Goal: Task Accomplishment & Management: Manage account settings

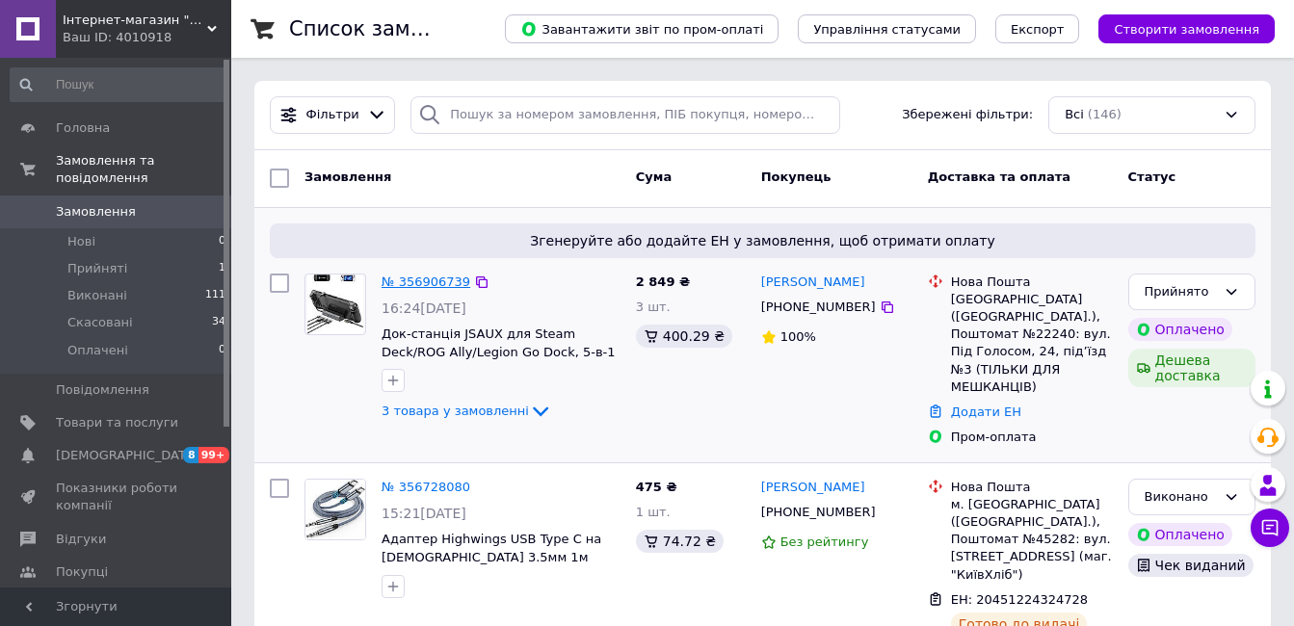
click at [433, 281] on link "№ 356906739" at bounding box center [425, 282] width 89 height 14
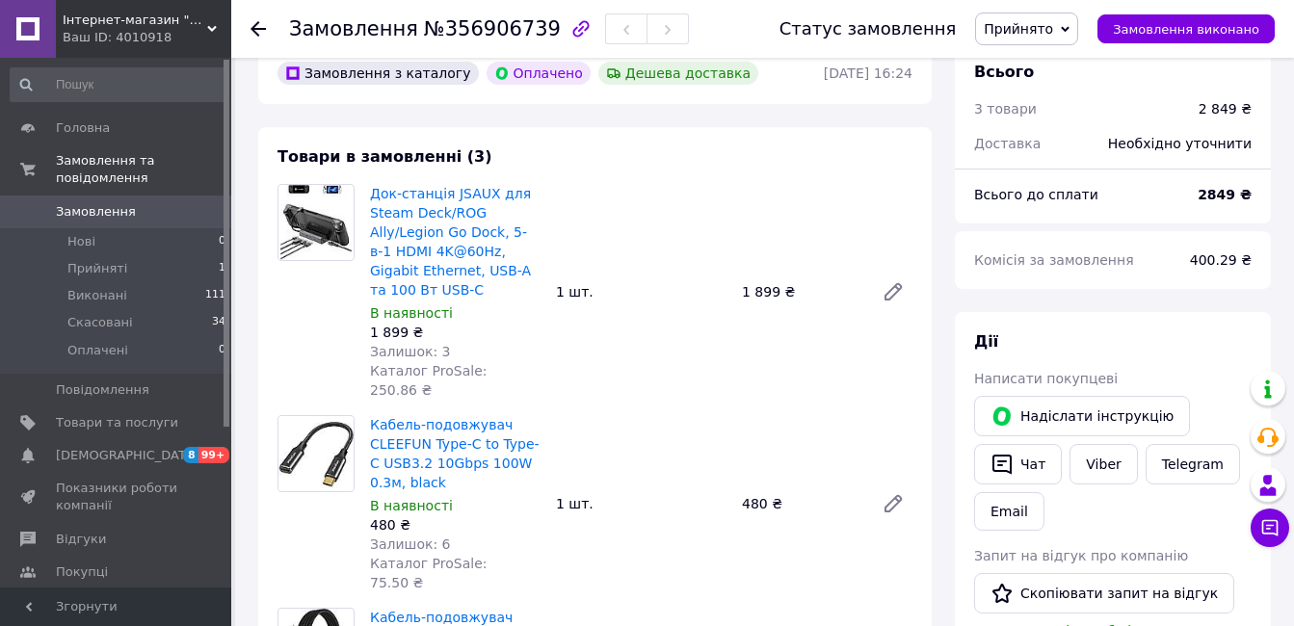
scroll to position [96, 0]
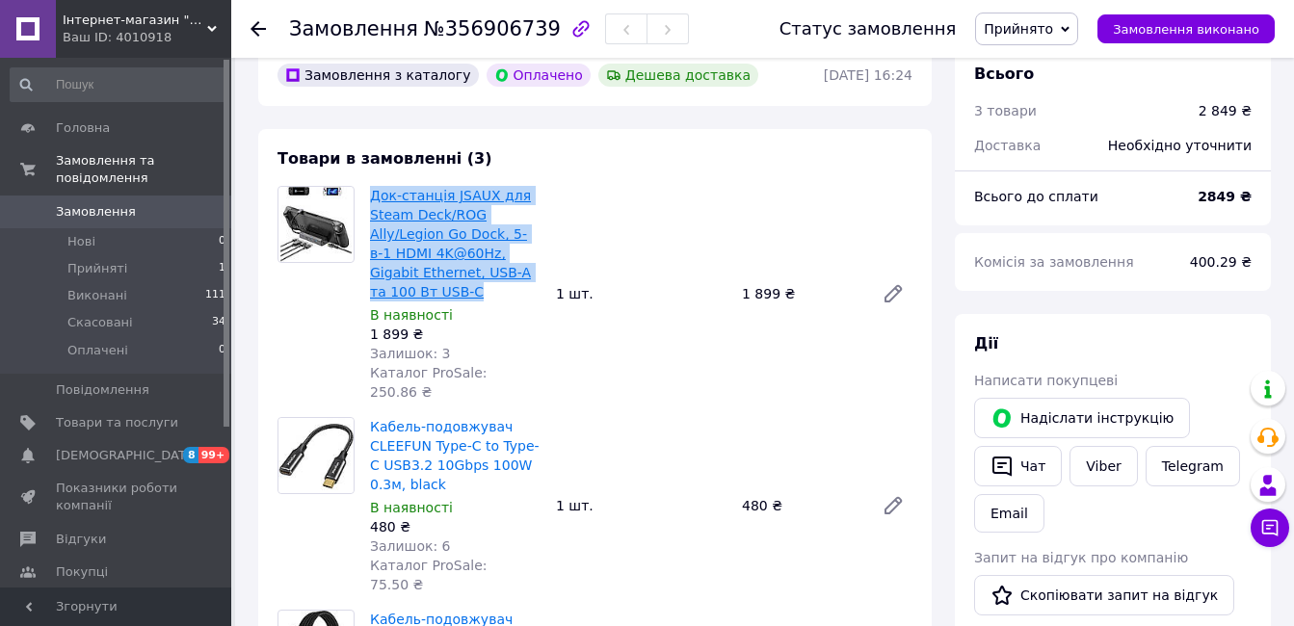
drag, startPoint x: 420, startPoint y: 290, endPoint x: 371, endPoint y: 201, distance: 101.3
click at [371, 201] on span "Док-станція JSAUX для Steam Deck/ROG Ally/Legion Go Dock, 5-в-1 HDMI 4K@60Hz, G…" at bounding box center [455, 244] width 170 height 116
copy link "Док-станція JSAUX для Steam Deck/ROG Ally/Legion Go Dock, 5-в-1 HDMI 4K@60Hz, G…"
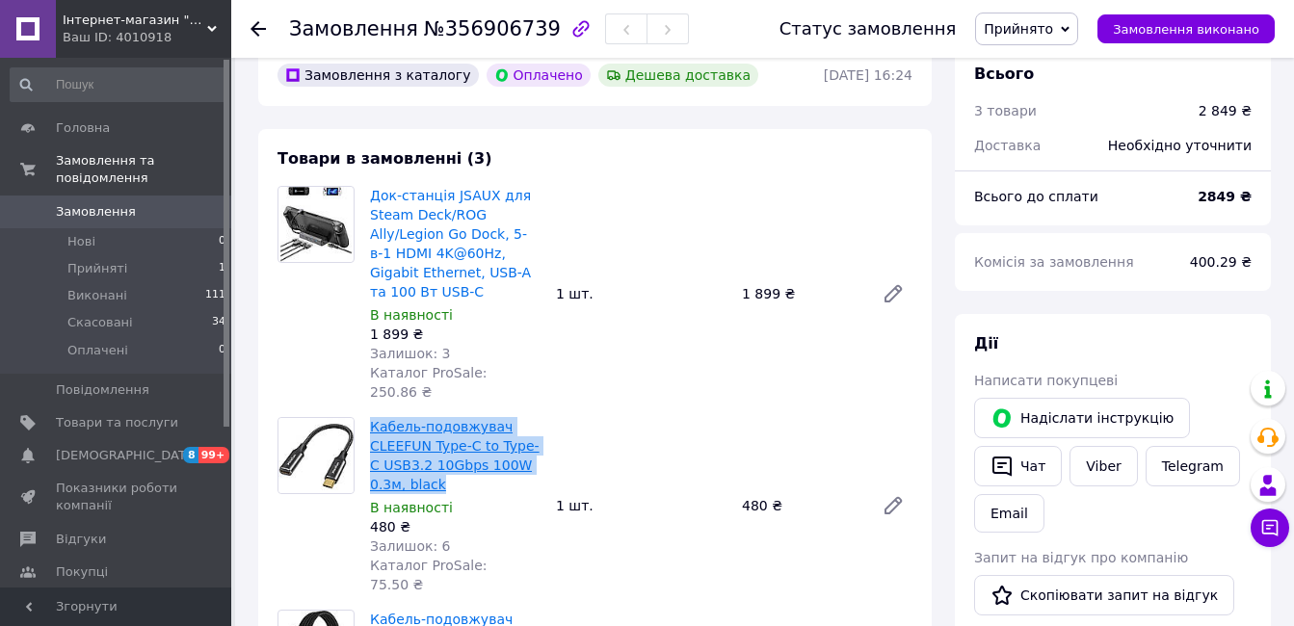
drag, startPoint x: 406, startPoint y: 468, endPoint x: 374, endPoint y: 405, distance: 71.5
click at [374, 417] on span "Кабель-подовжувач CLEEFUN Type-C to Type-C USB3.2 10Gbps 100W 0.3м, black" at bounding box center [455, 455] width 170 height 77
copy link "Кабель-подовжувач CLEEFUN Type-C to Type-C USB3.2 10Gbps 100W 0.3м, black"
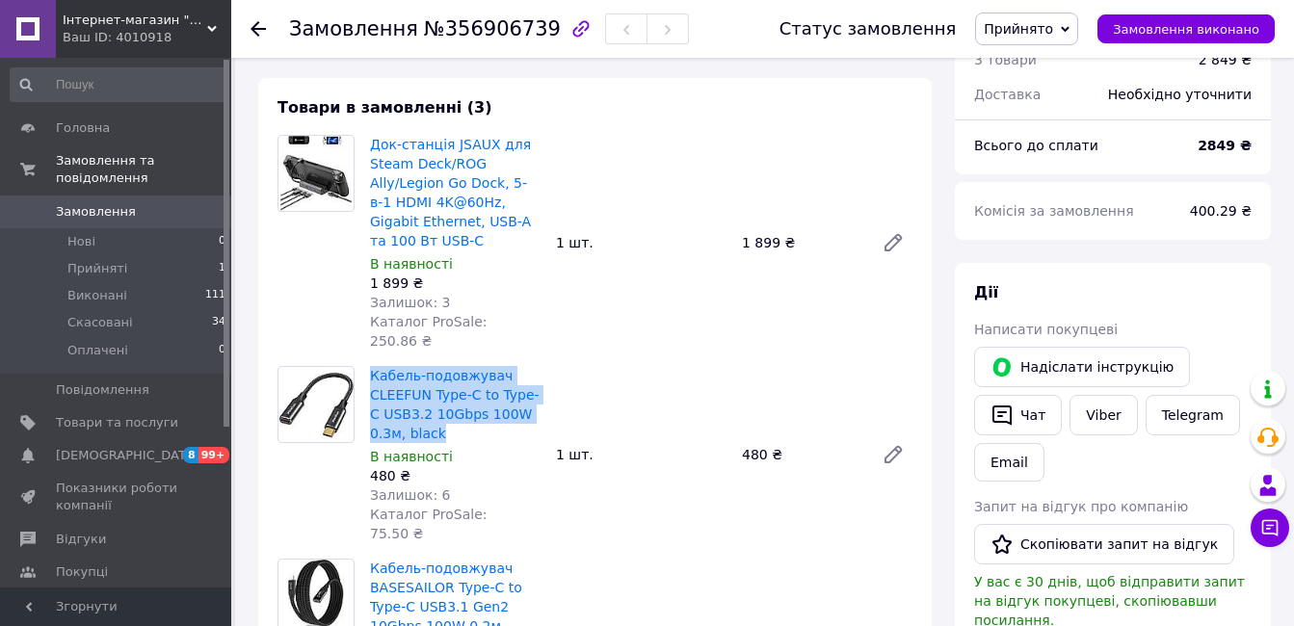
scroll to position [289, 0]
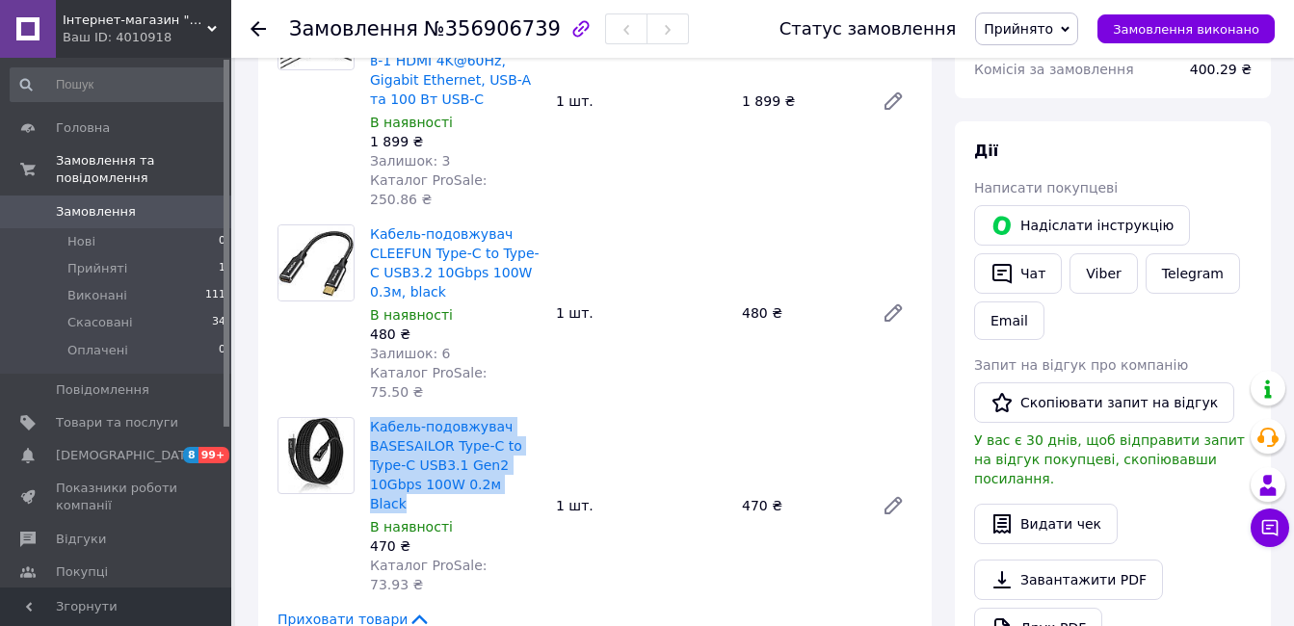
drag, startPoint x: 521, startPoint y: 448, endPoint x: 368, endPoint y: 388, distance: 164.4
click at [368, 413] on div "Кабель-подовжувач BASESAILOR Type-C to Type-C USB3.1 Gen2 10Gbps 100W 0.2м Blac…" at bounding box center [455, 505] width 186 height 185
copy link "Кабель-подовжувач BASESAILOR Type-C to Type-C USB3.1 Gen2 10Gbps 100W 0.2м Black"
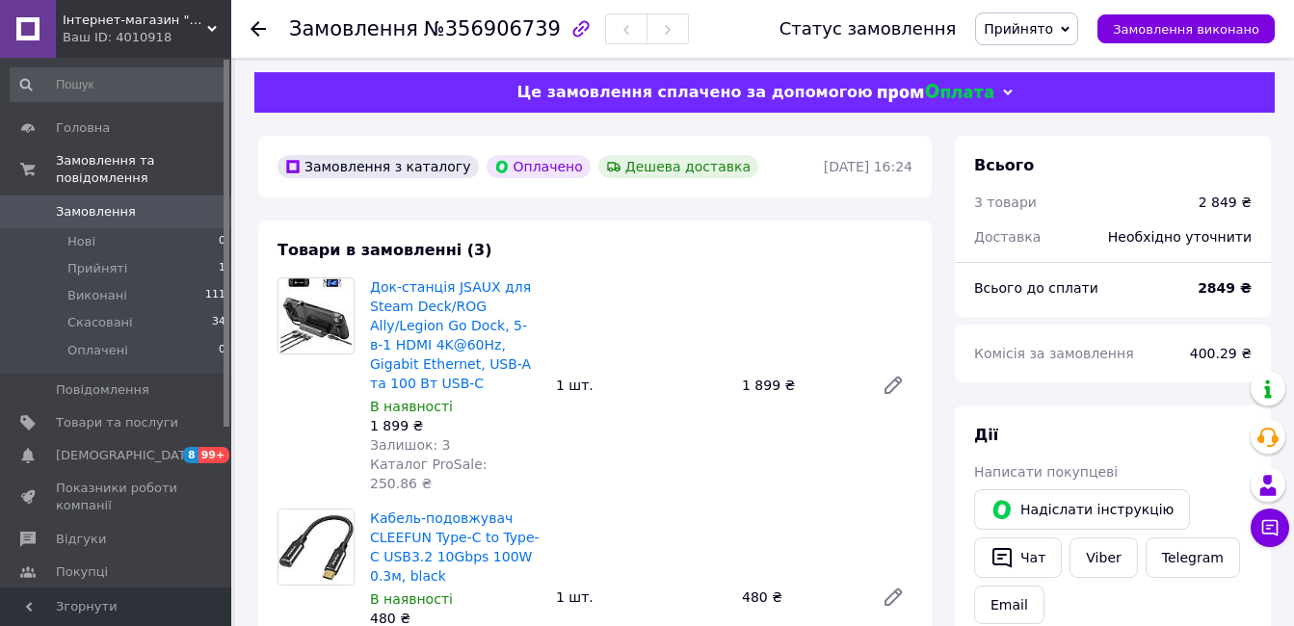
scroll to position [0, 0]
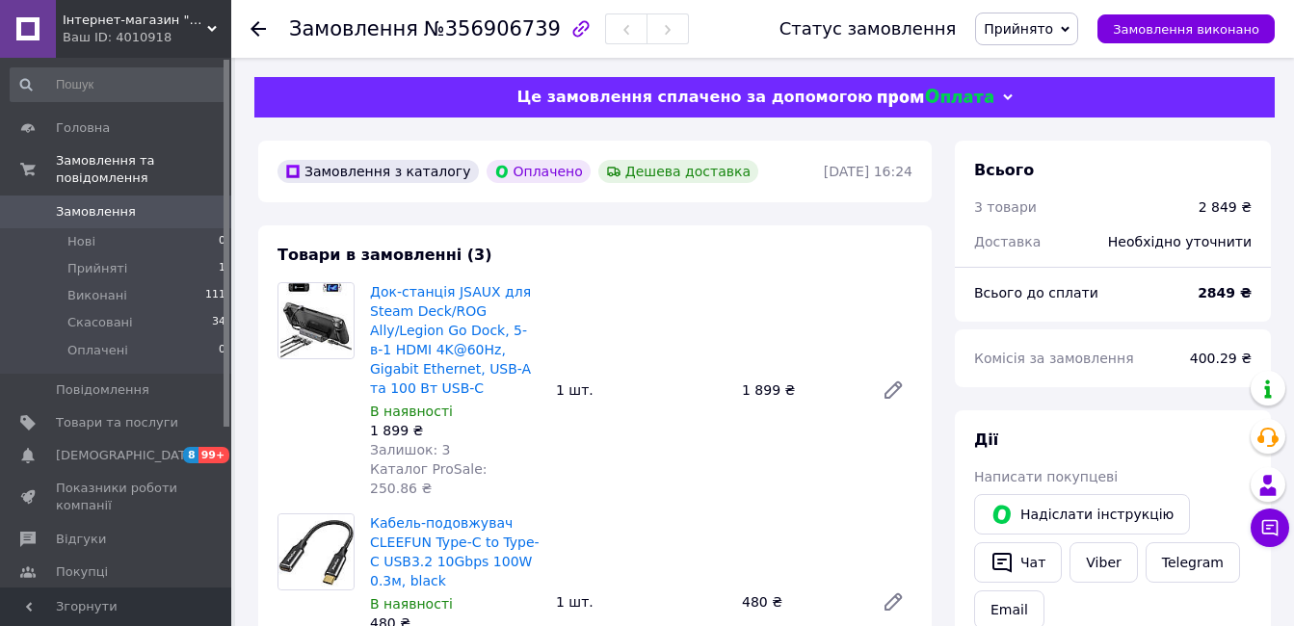
click at [503, 30] on span "№356906739" at bounding box center [492, 28] width 137 height 23
click at [503, 31] on span "№356906739" at bounding box center [492, 28] width 137 height 23
copy span "356906739"
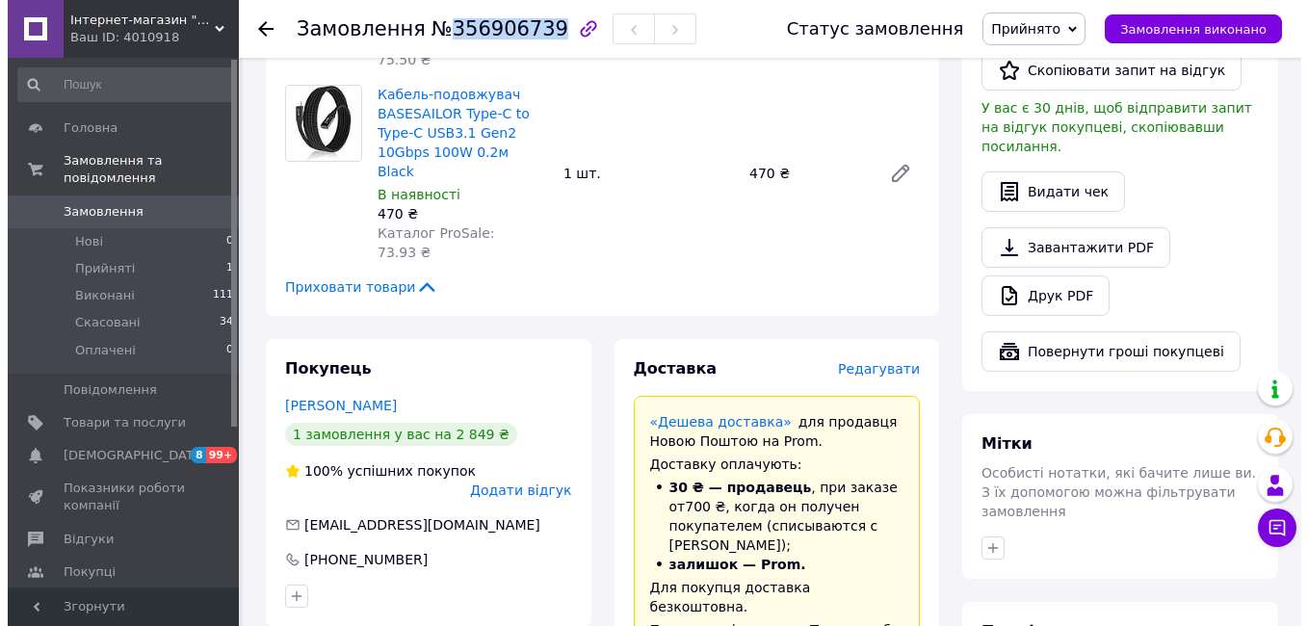
scroll to position [578, 0]
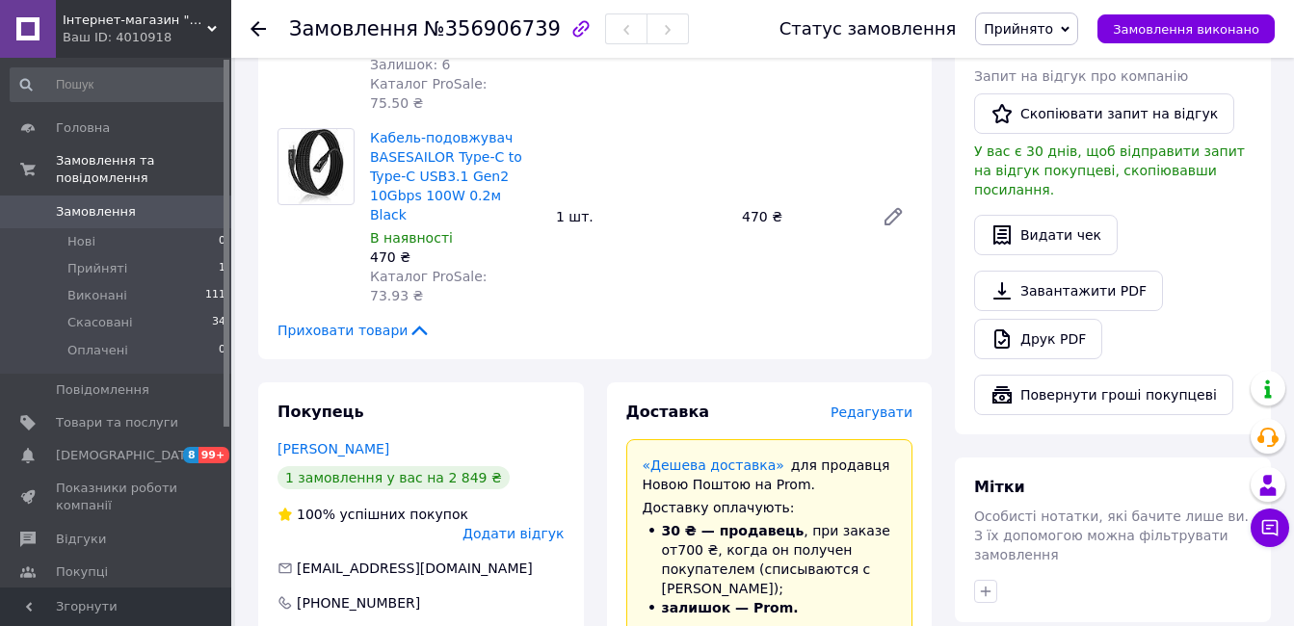
click at [866, 405] on span "Редагувати" at bounding box center [871, 412] width 82 height 15
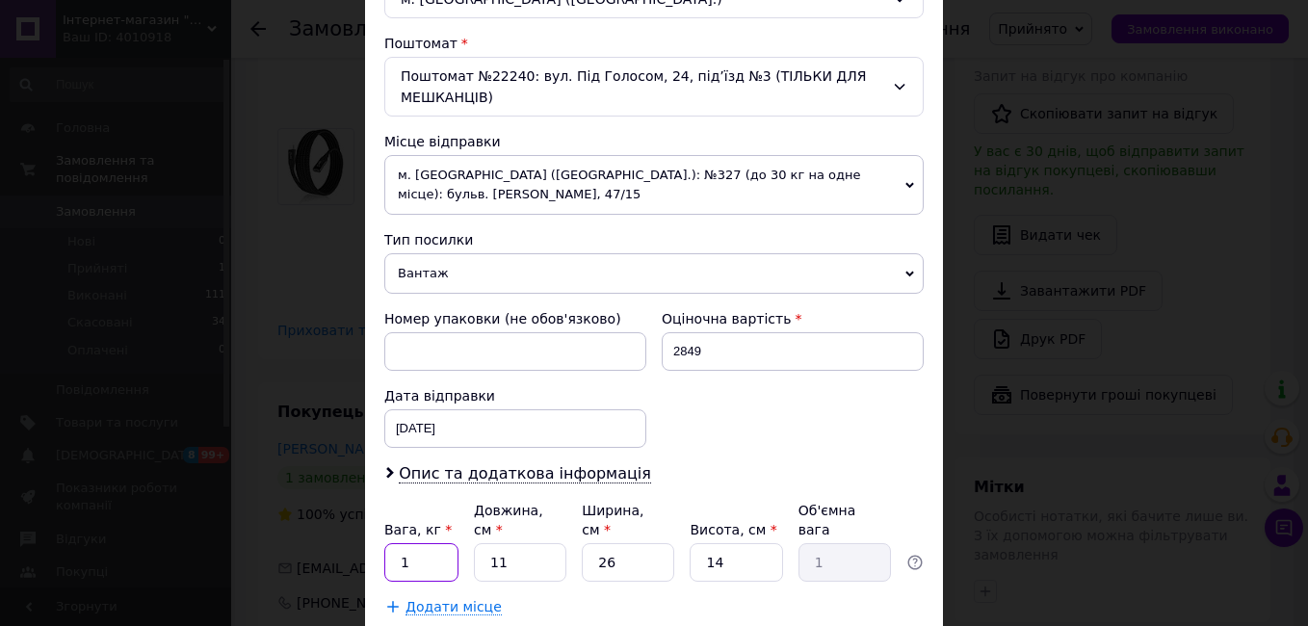
click at [429, 543] on input "1" at bounding box center [421, 562] width 74 height 39
type input "0.5"
click at [525, 543] on input "11" at bounding box center [520, 562] width 92 height 39
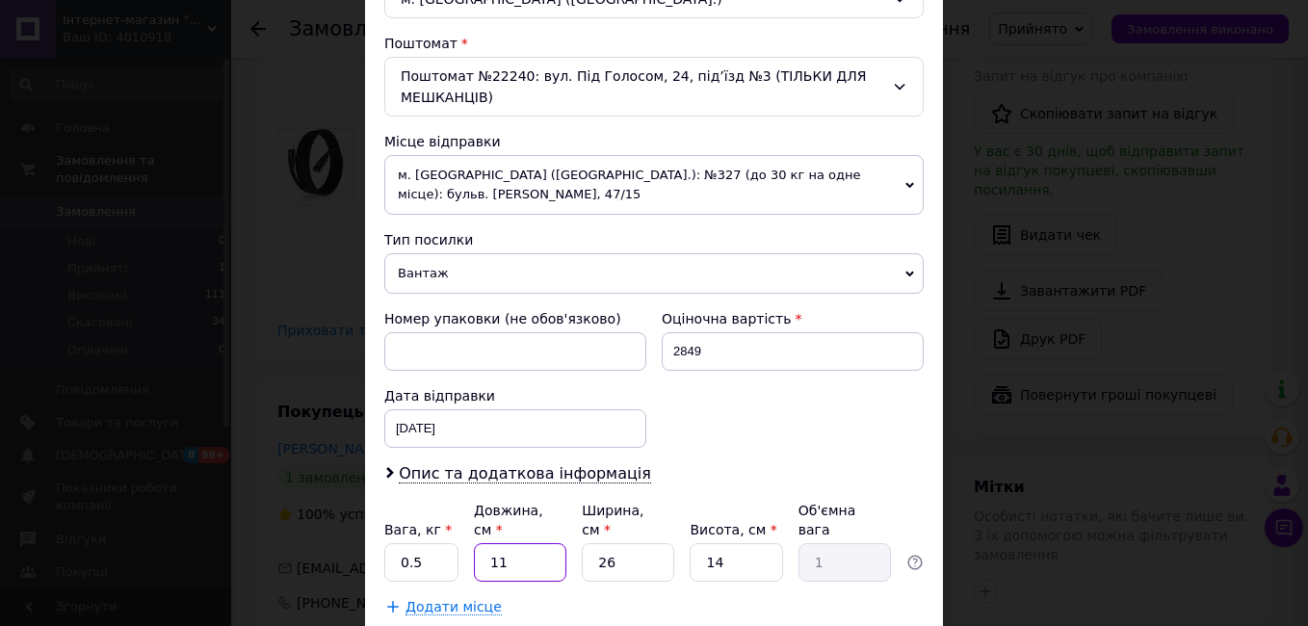
type input "2"
type input "0.18"
type input "20"
type input "1.82"
type input "20"
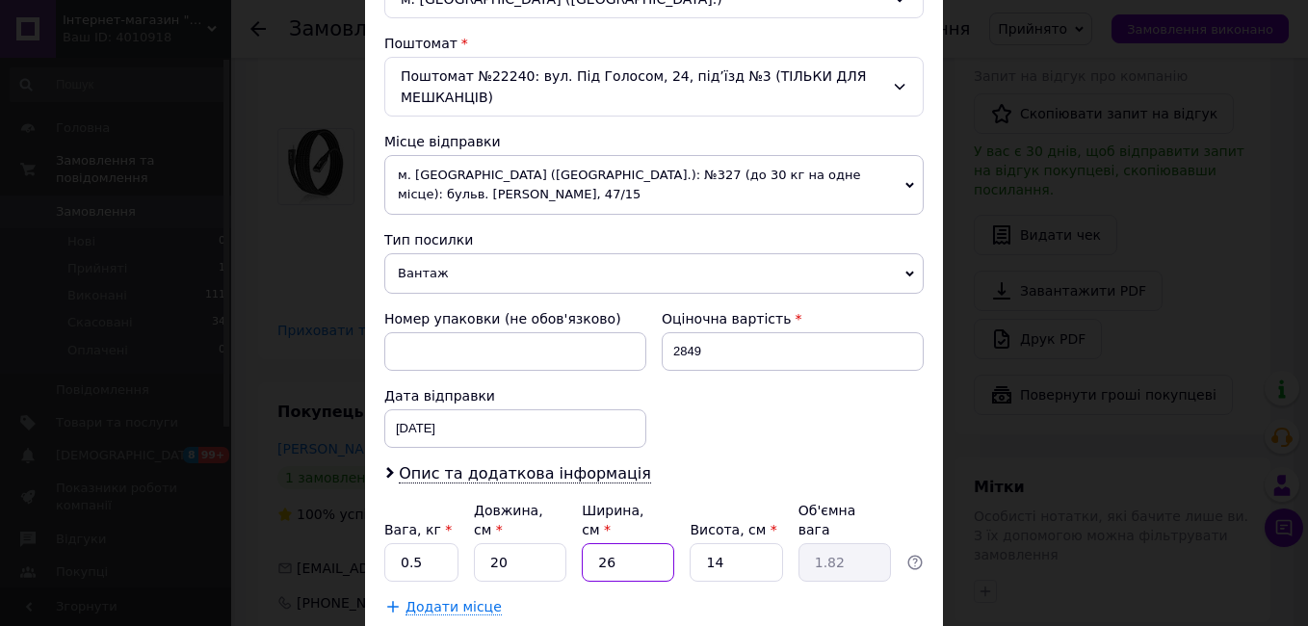
type input "2"
type input "0.14"
type input "20"
type input "1.4"
type input "20"
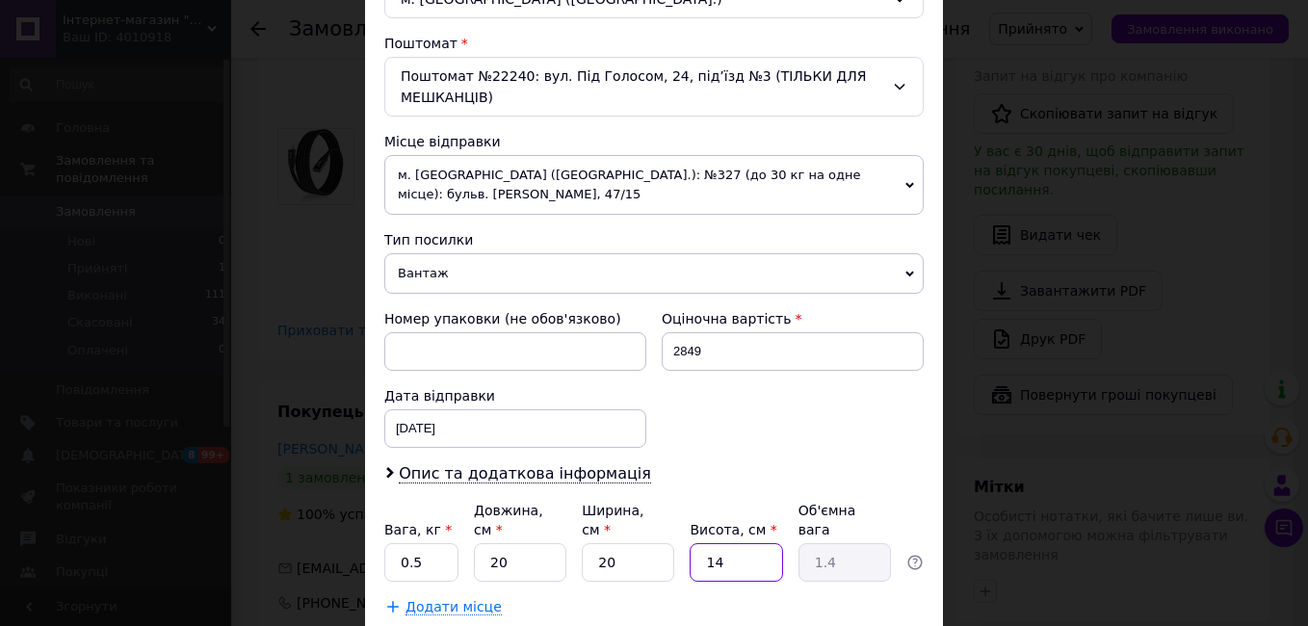
type input "6"
type input "0.6"
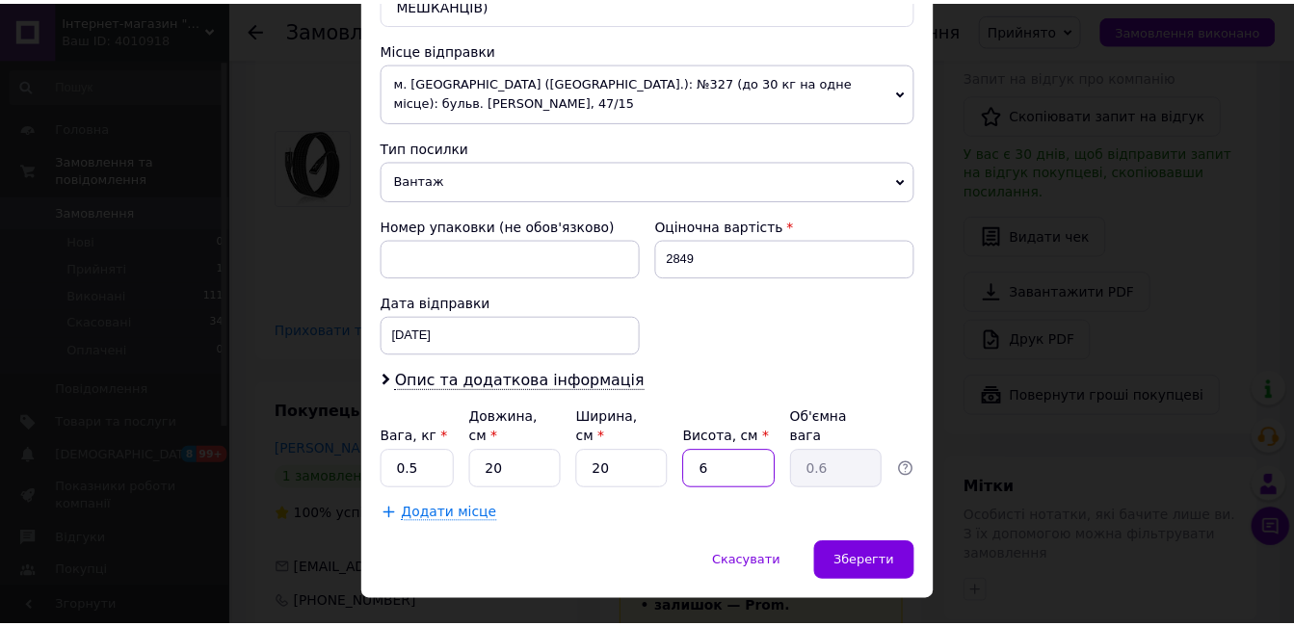
scroll to position [674, 0]
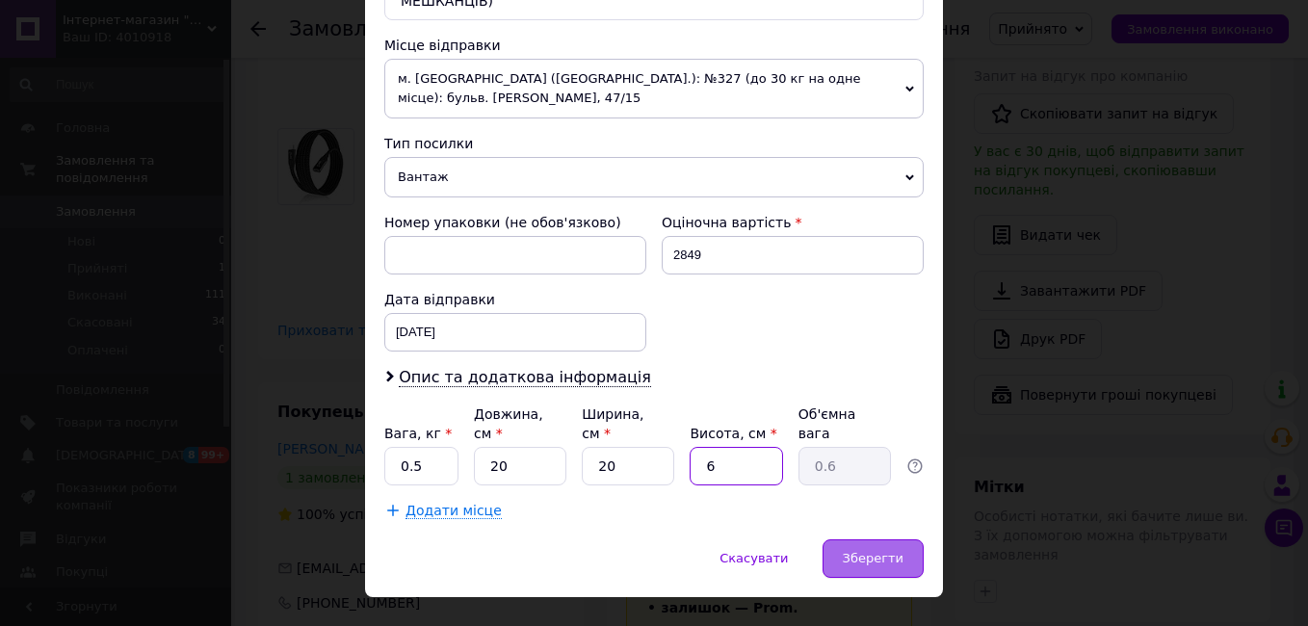
type input "6"
click at [881, 551] on span "Зберегти" at bounding box center [873, 558] width 61 height 14
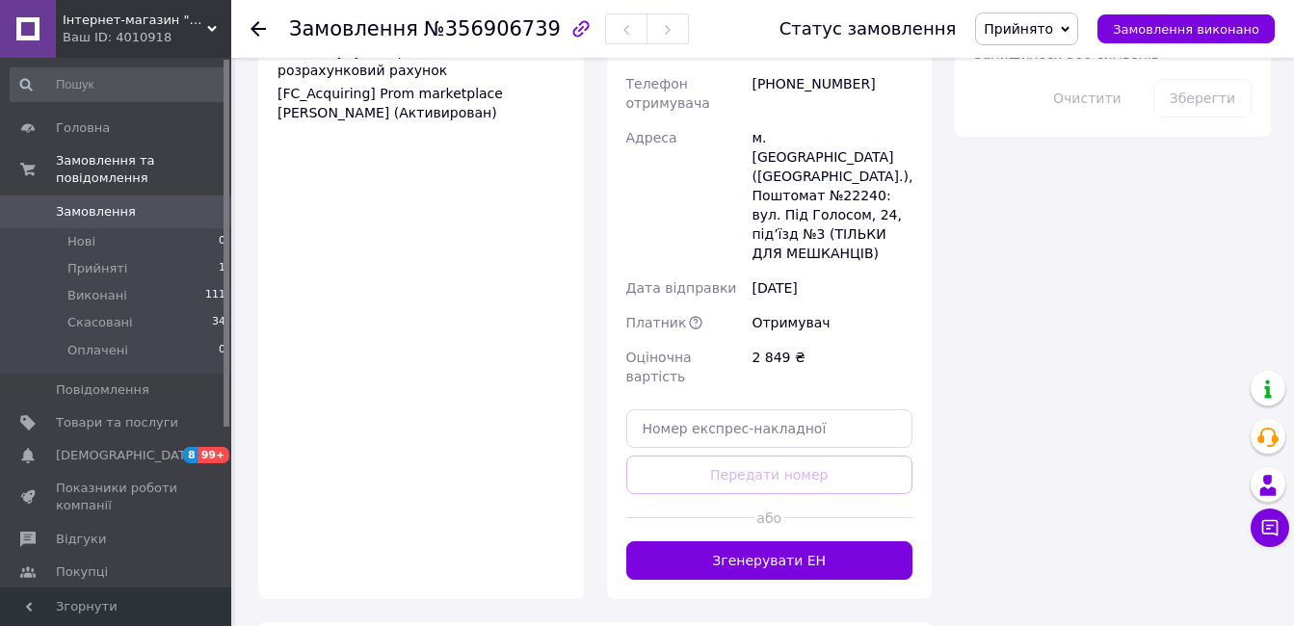
scroll to position [1349, 0]
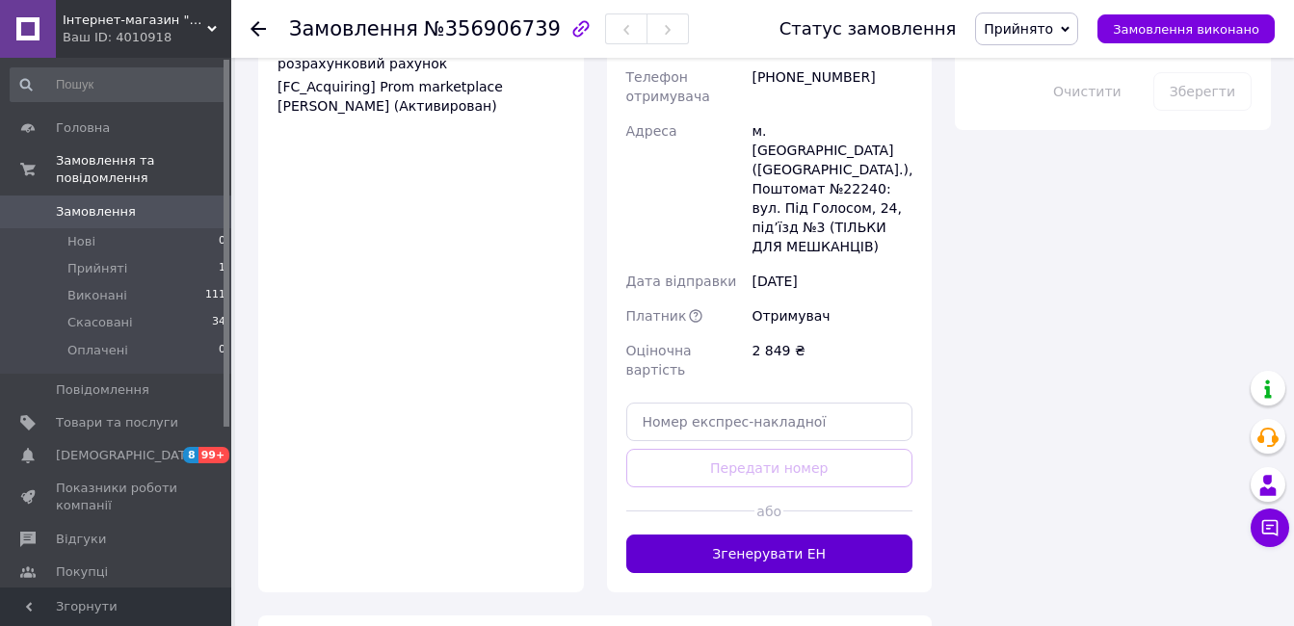
click at [807, 535] on button "Згенерувати ЕН" at bounding box center [769, 554] width 287 height 39
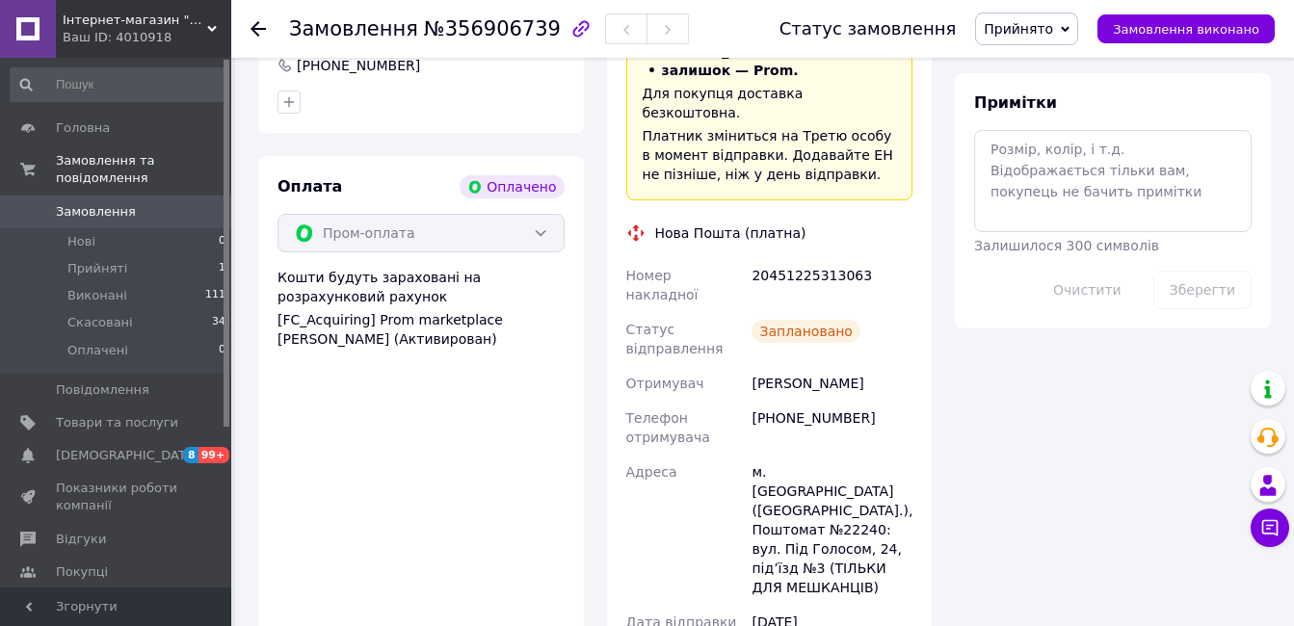
scroll to position [1156, 0]
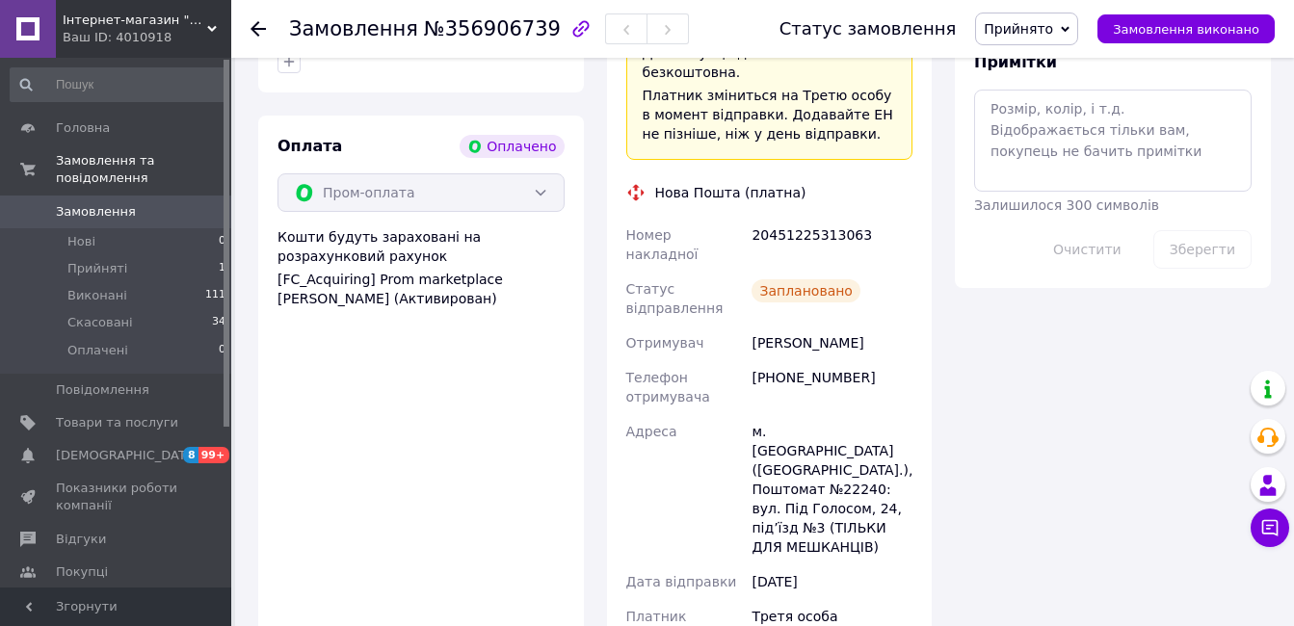
click at [815, 218] on div "20451225313063" at bounding box center [831, 245] width 169 height 54
click at [816, 218] on div "20451225313063" at bounding box center [831, 245] width 169 height 54
copy div "20451225313063"
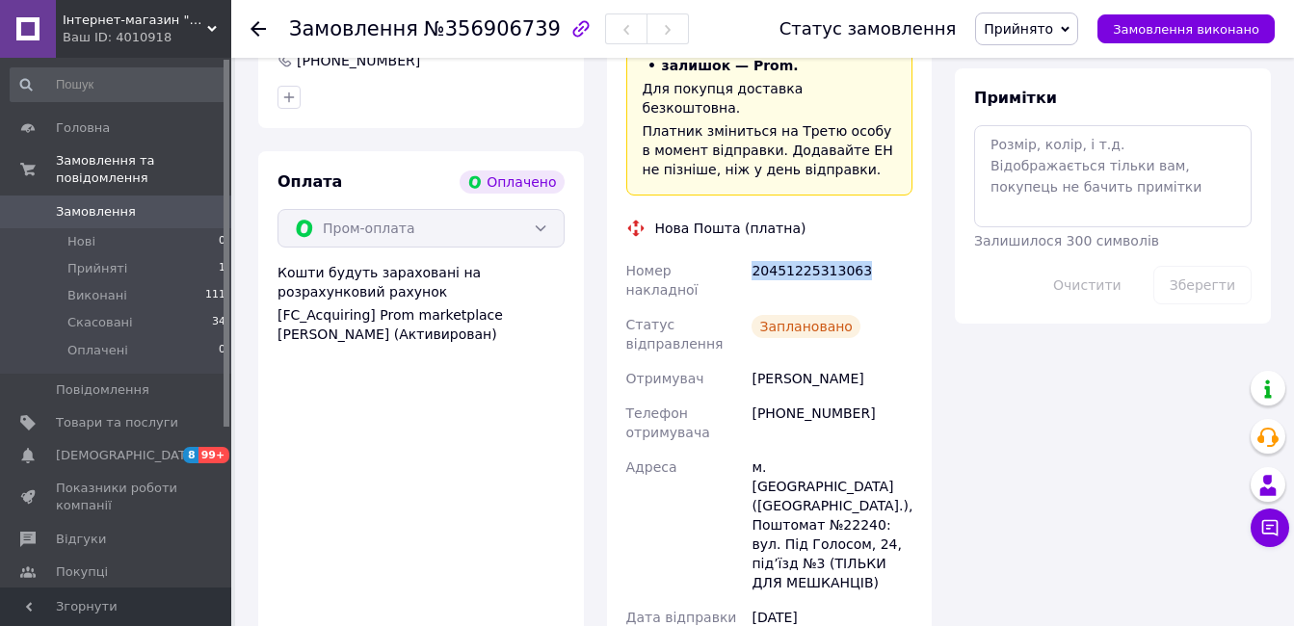
scroll to position [1060, 0]
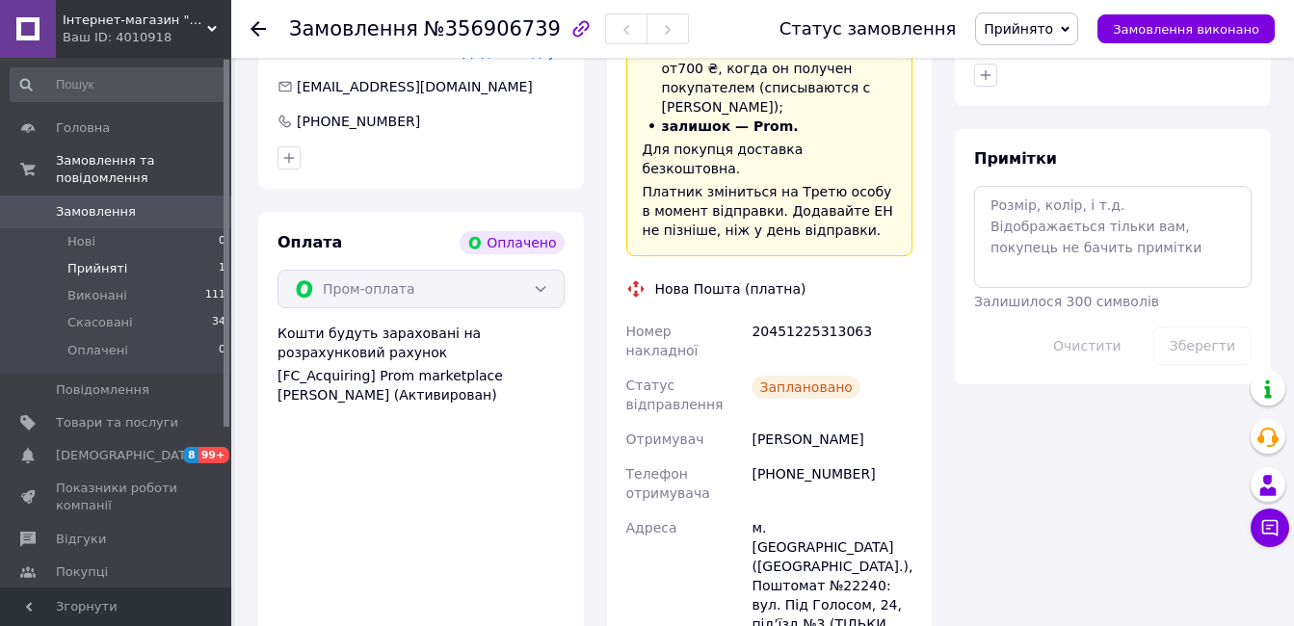
click at [196, 255] on li "Прийняті 1" at bounding box center [118, 268] width 237 height 27
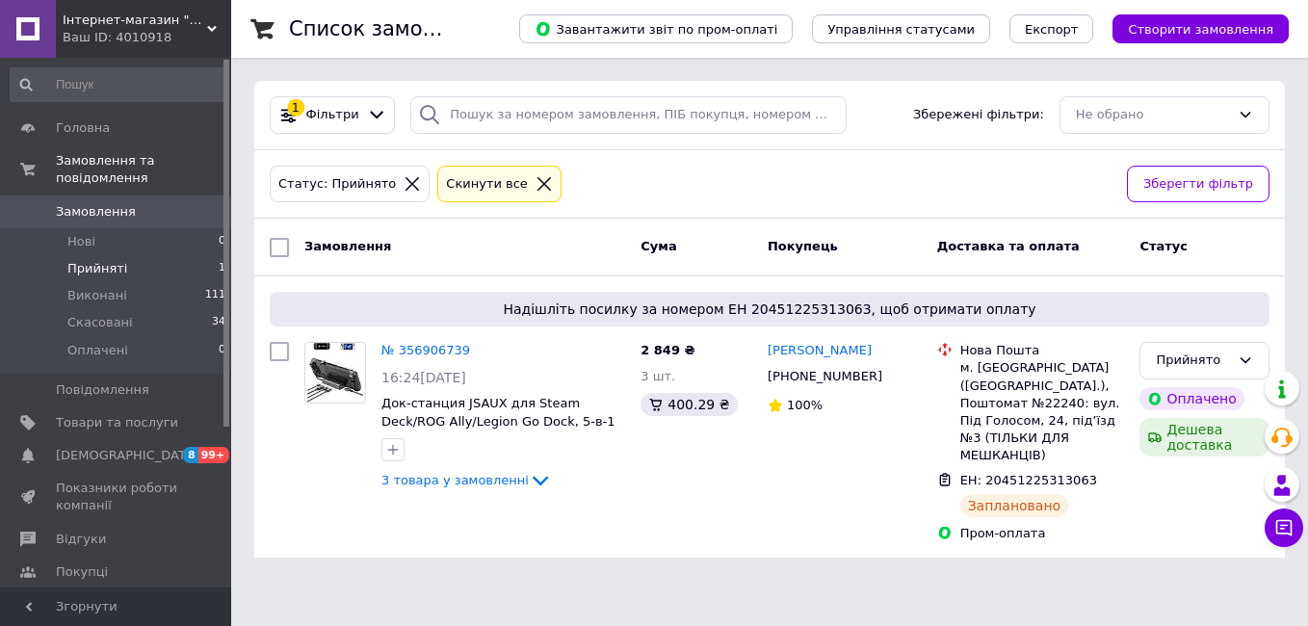
click at [131, 255] on li "Прийняті 1" at bounding box center [118, 268] width 237 height 27
click at [1239, 359] on icon at bounding box center [1245, 360] width 15 height 15
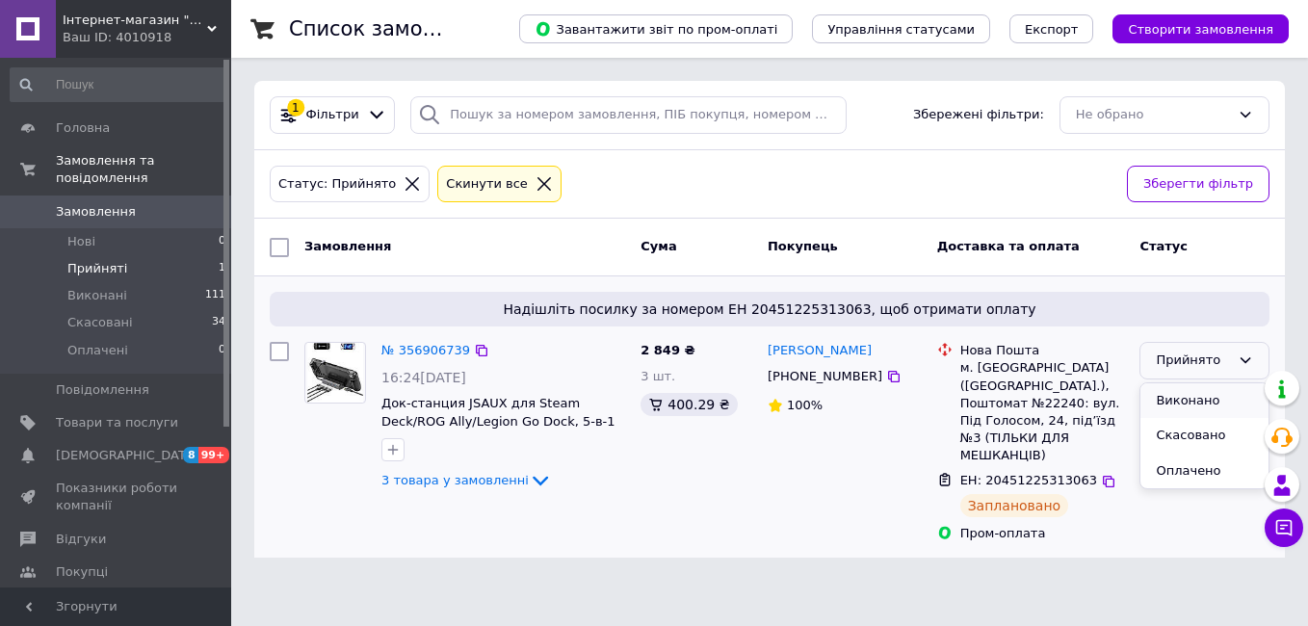
click at [1200, 404] on li "Виконано" at bounding box center [1204, 401] width 128 height 36
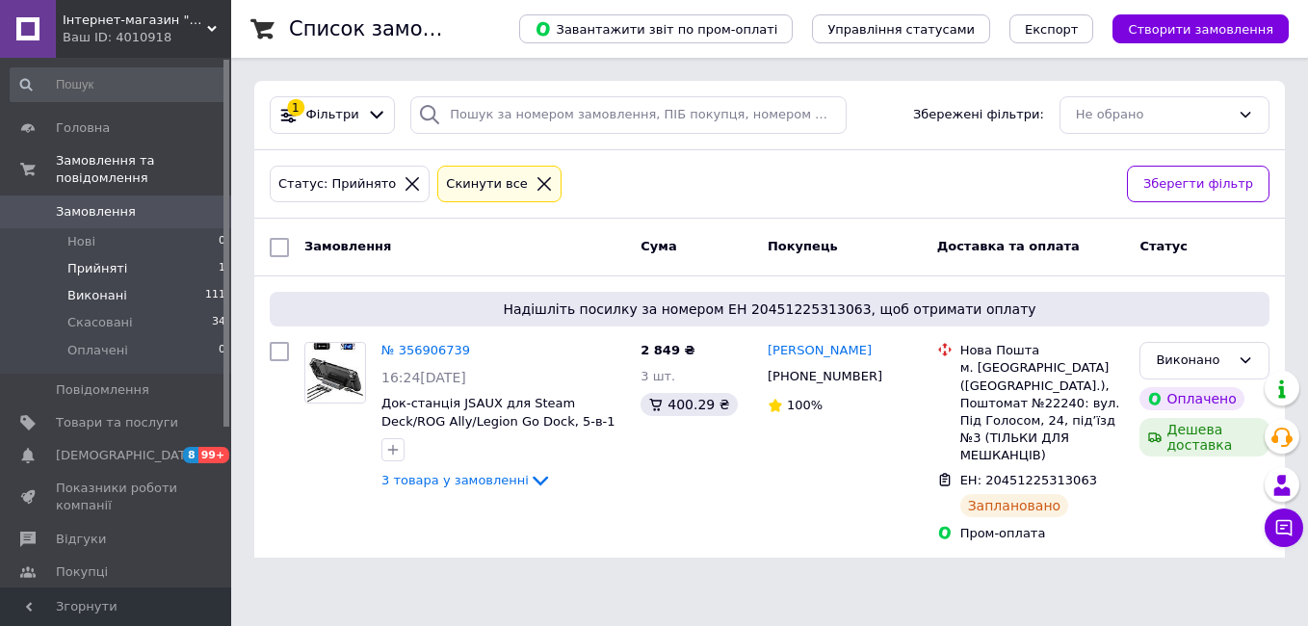
click at [117, 287] on span "Виконані" at bounding box center [97, 295] width 60 height 17
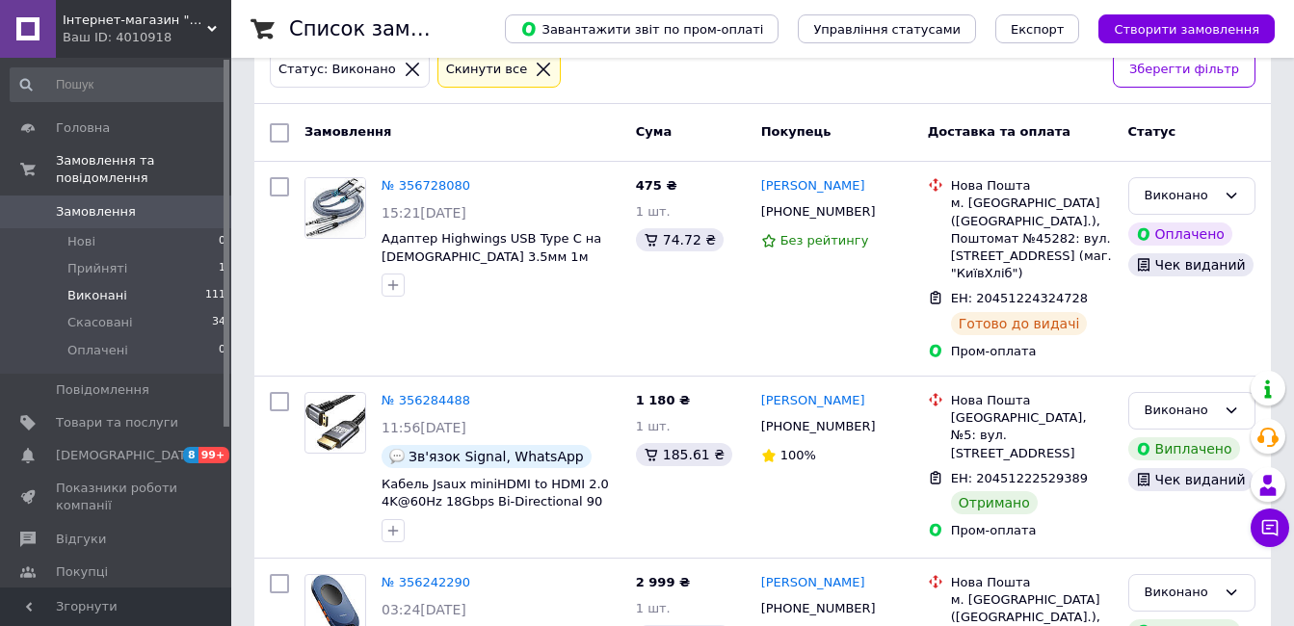
scroll to position [96, 0]
